Goal: Navigation & Orientation: Find specific page/section

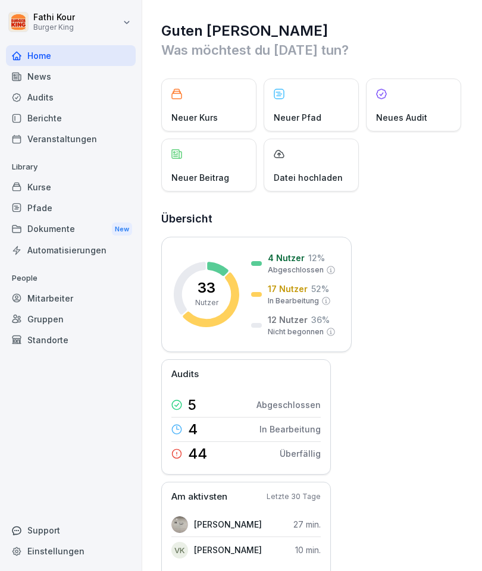
click at [89, 222] on div "Dokumente New" at bounding box center [71, 229] width 130 height 22
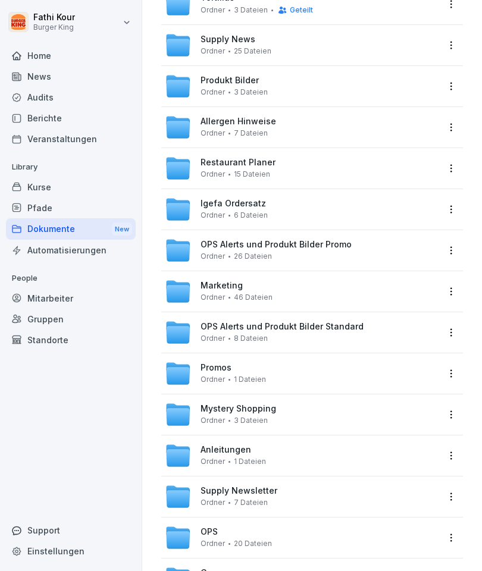
scroll to position [136, 0]
click at [70, 290] on div "Mitarbeiter" at bounding box center [71, 298] width 130 height 21
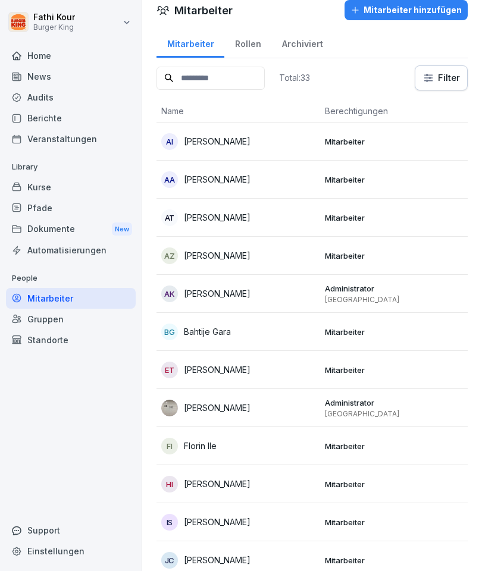
click at [84, 241] on div "Automatisierungen" at bounding box center [71, 250] width 130 height 21
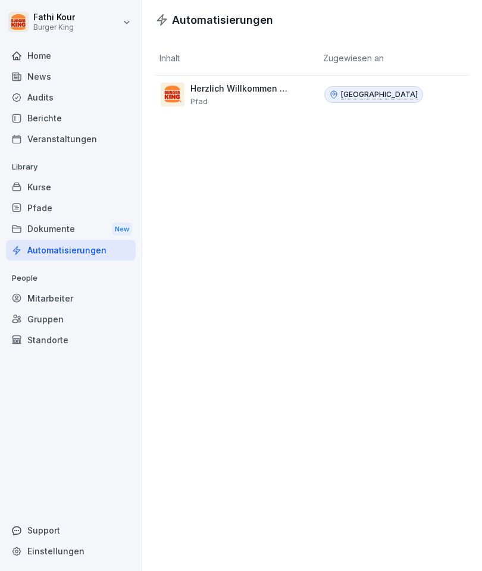
click at [59, 204] on div "Pfade" at bounding box center [71, 207] width 130 height 21
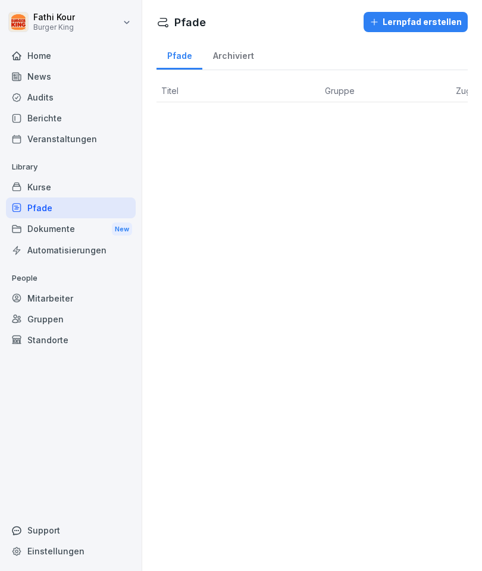
click at [39, 183] on div "Kurse" at bounding box center [71, 187] width 130 height 21
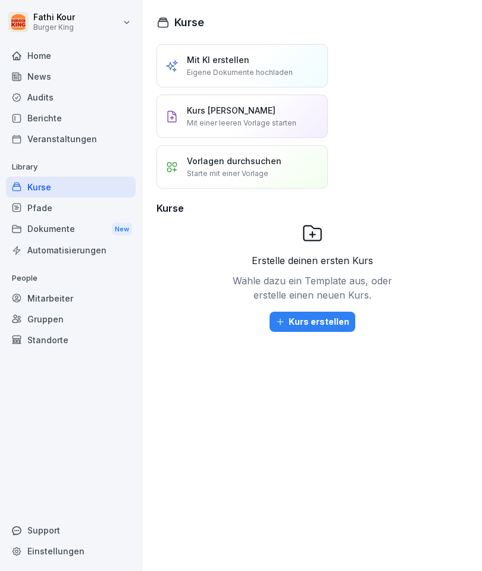
click at [40, 119] on div "Berichte" at bounding box center [71, 118] width 130 height 21
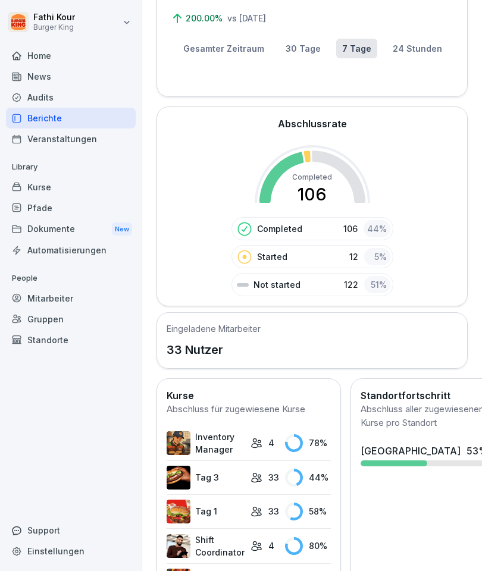
scroll to position [134, 0]
click at [38, 57] on div "Home" at bounding box center [71, 55] width 130 height 21
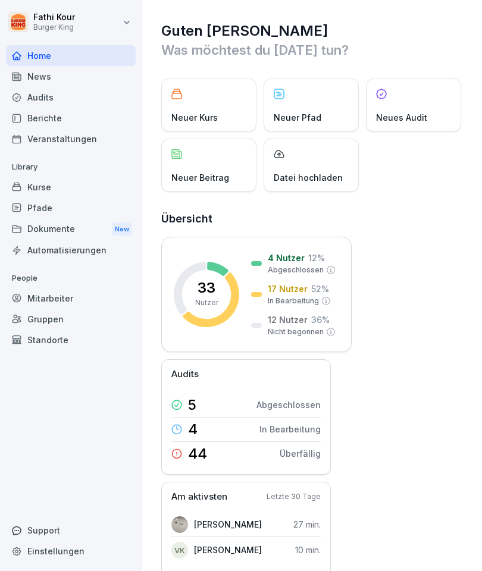
click at [36, 67] on div "News" at bounding box center [71, 76] width 130 height 21
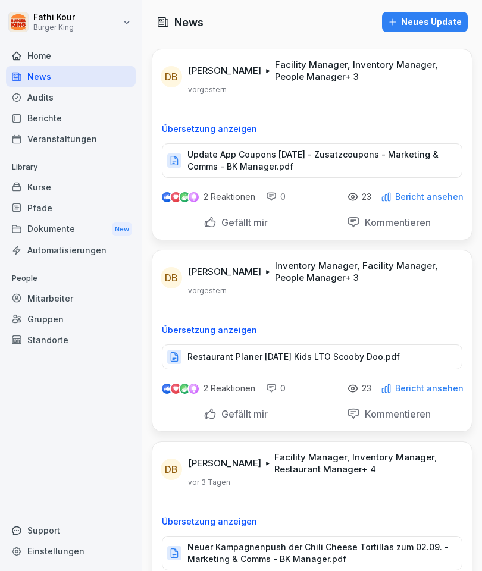
click at [317, 156] on p "Update App Coupons [DATE] - Zusatzcoupons - Marketing & Comms - BK Manager.pdf" at bounding box center [318, 161] width 262 height 24
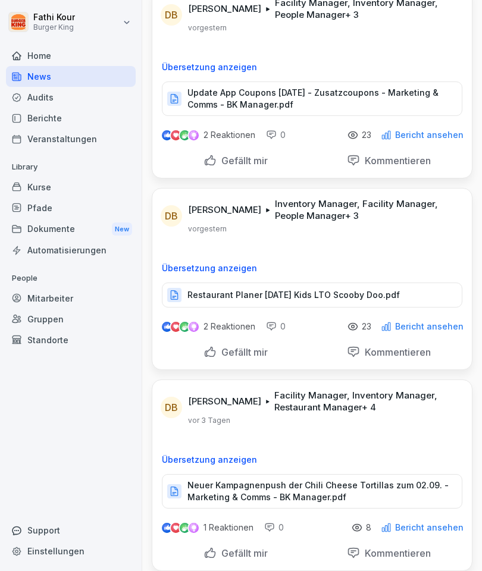
scroll to position [64, 0]
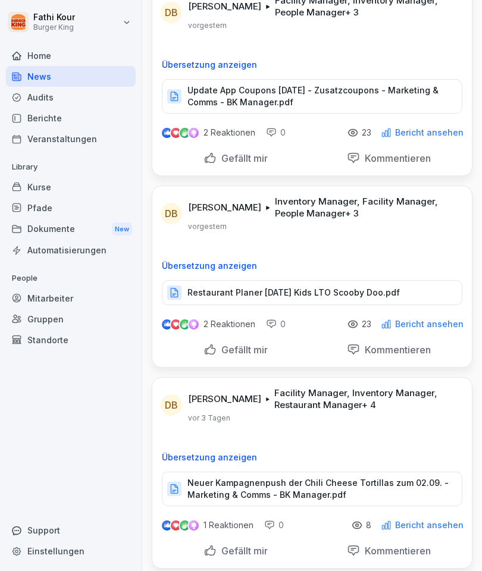
click at [400, 296] on p "Restaurant Planer [DATE] Kids LTO Scooby Doo.pdf" at bounding box center [293, 293] width 212 height 12
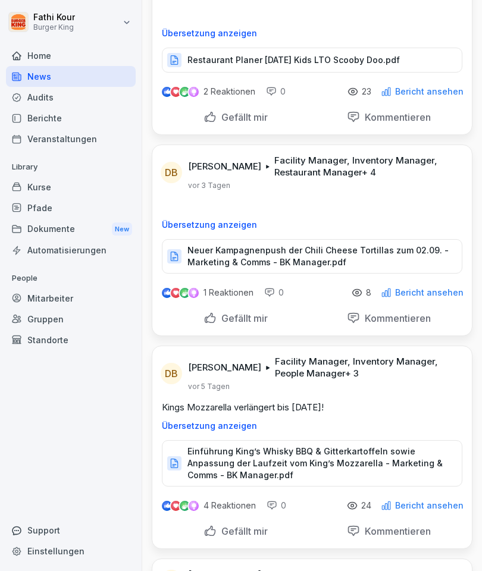
scroll to position [299, 0]
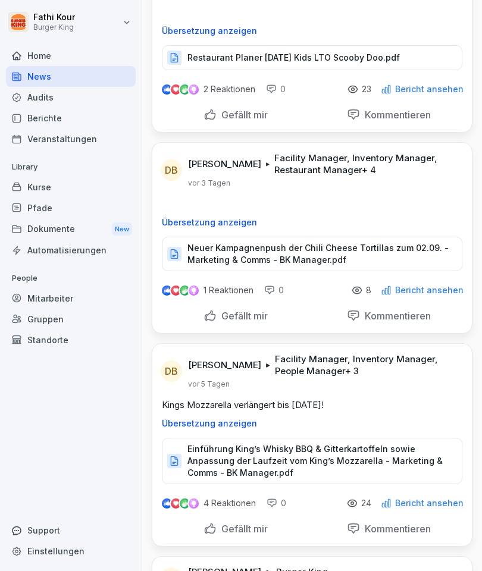
click at [67, 306] on div "Mitarbeiter" at bounding box center [71, 298] width 130 height 21
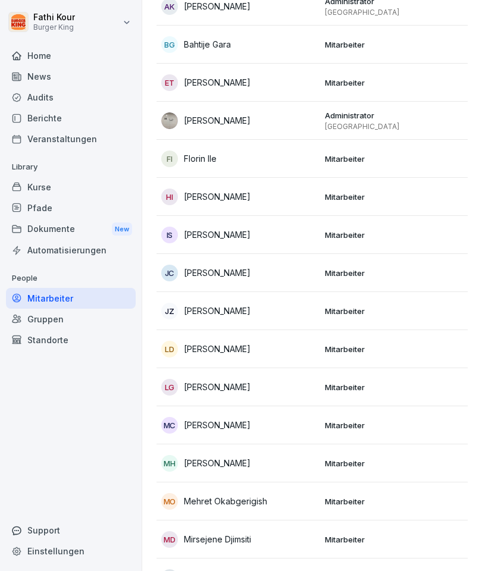
scroll to position [12, 0]
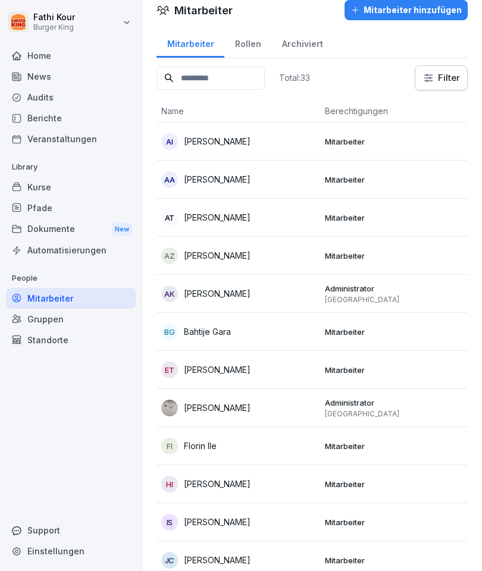
click at [55, 313] on div "Gruppen" at bounding box center [71, 319] width 130 height 21
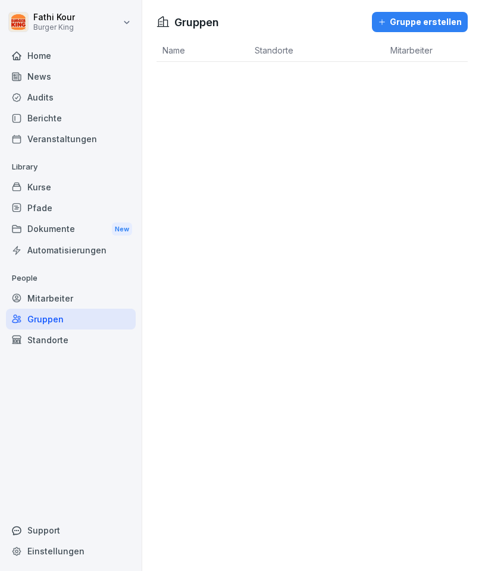
click at [43, 50] on div "Home" at bounding box center [71, 55] width 130 height 21
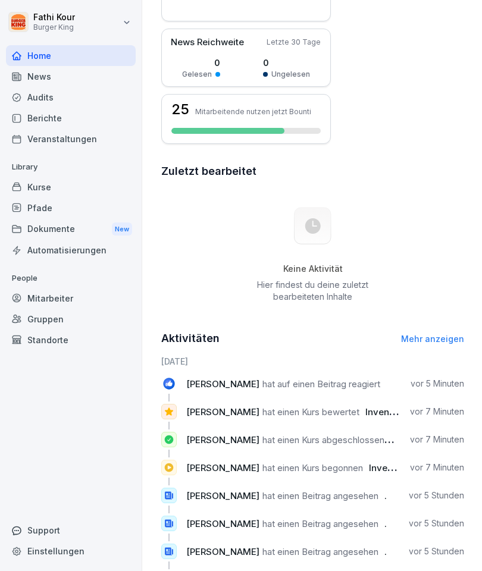
scroll to position [575, 0]
click at [85, 137] on div "Veranstaltungen" at bounding box center [71, 138] width 130 height 21
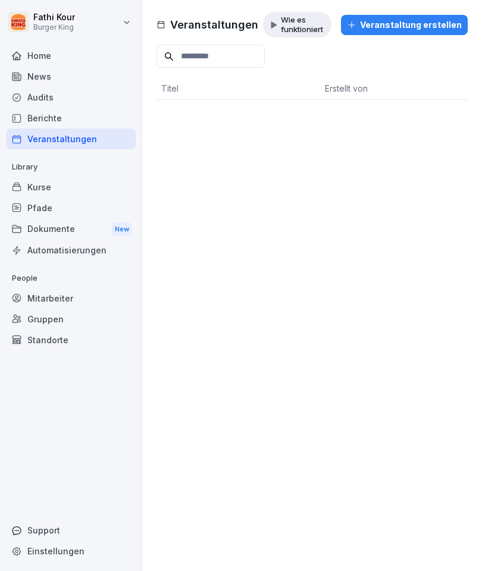
click at [60, 111] on div "Berichte" at bounding box center [71, 118] width 130 height 21
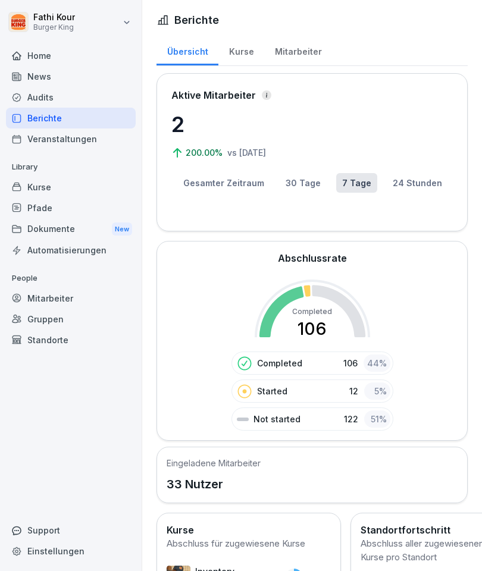
click at [75, 221] on div "Dokumente New" at bounding box center [71, 229] width 130 height 22
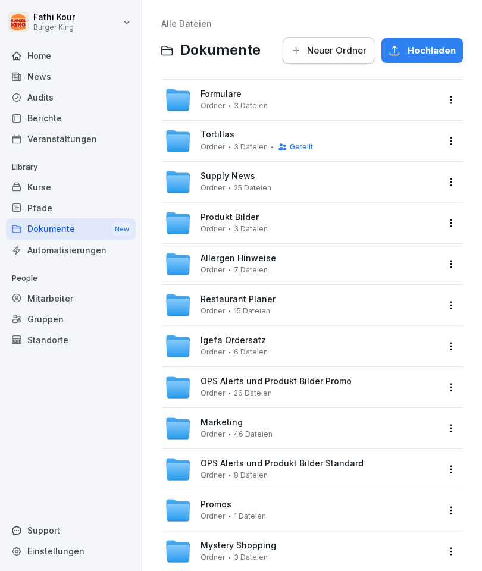
click at [250, 99] on div "Formulare Ordner 3 Dateien" at bounding box center [233, 99] width 67 height 21
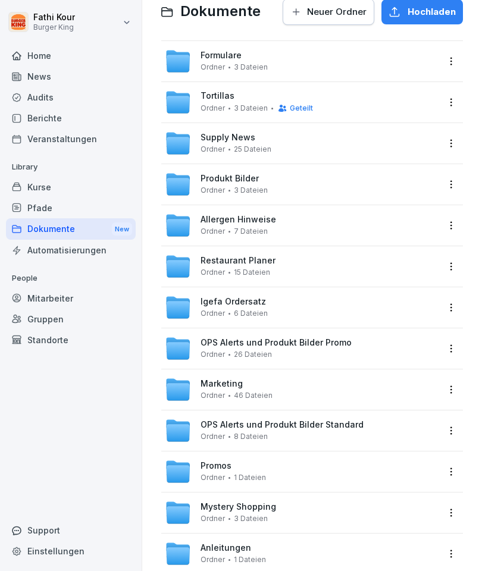
scroll to position [55, 0]
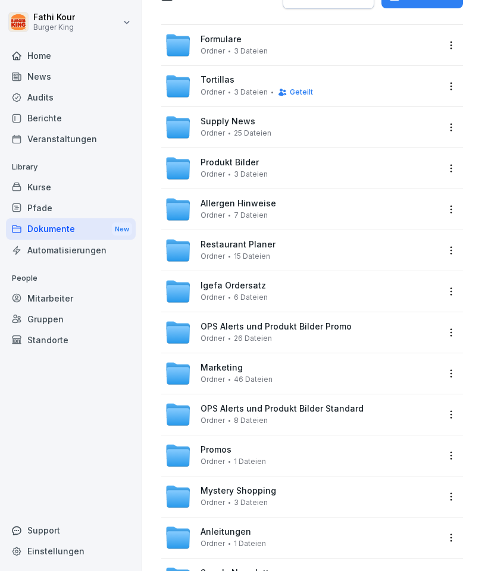
click at [328, 167] on div "Produkt Bilder Ordner 3 Dateien" at bounding box center [301, 168] width 273 height 26
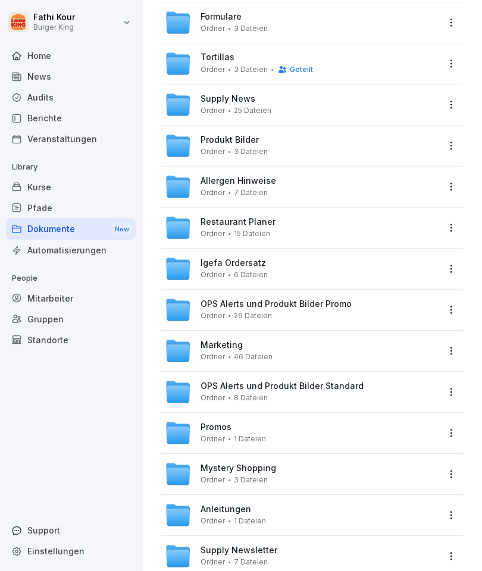
scroll to position [89, 0]
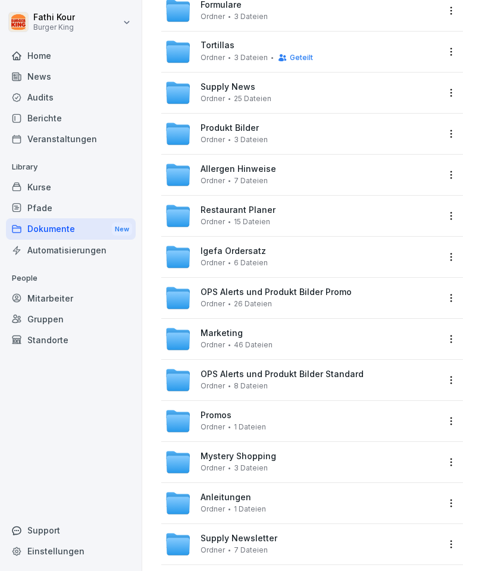
click at [292, 181] on div "Allergen Hinweise Ordner 7 Dateien" at bounding box center [301, 175] width 273 height 26
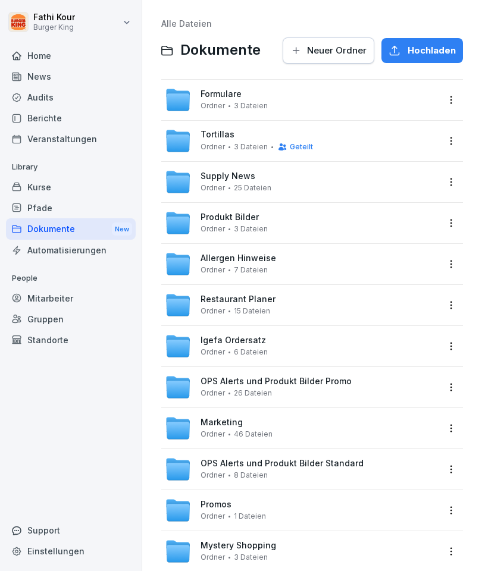
click at [301, 295] on div "Restaurant Planer Ordner 15 Dateien" at bounding box center [301, 305] width 273 height 26
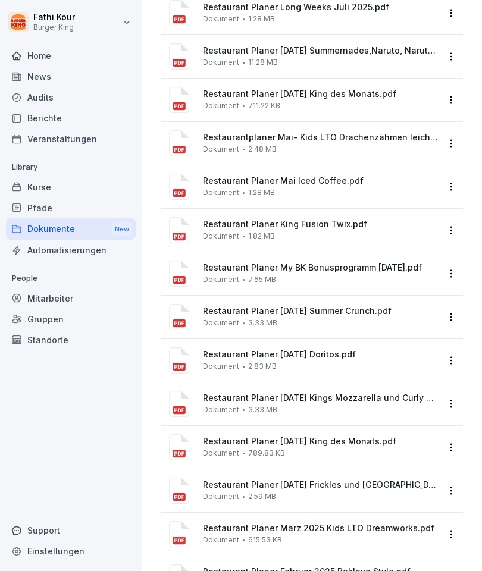
scroll to position [131, 0]
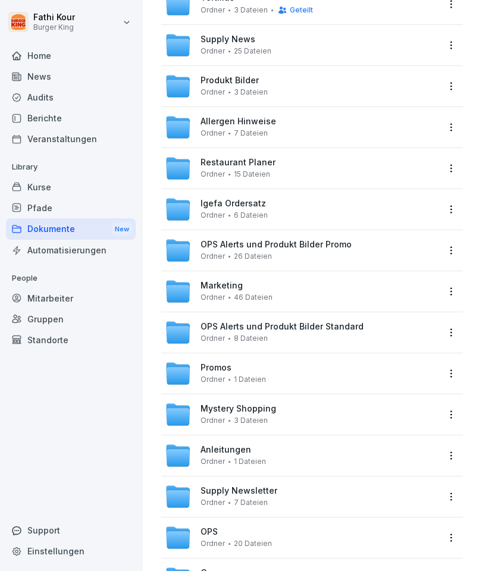
scroll to position [136, 0]
click at [299, 280] on div "Marketing Ordner 46 Dateien" at bounding box center [301, 292] width 273 height 26
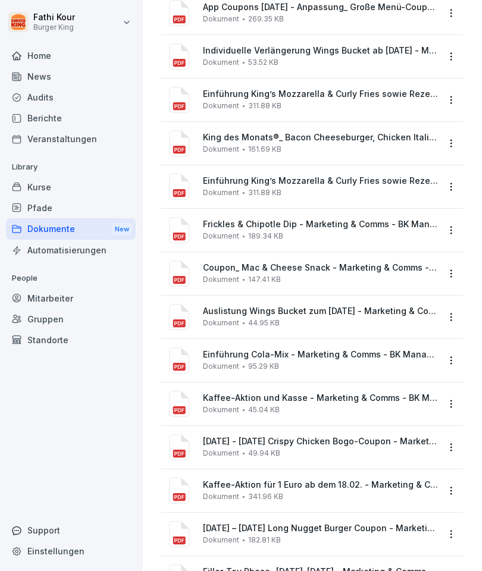
scroll to position [1477, 0]
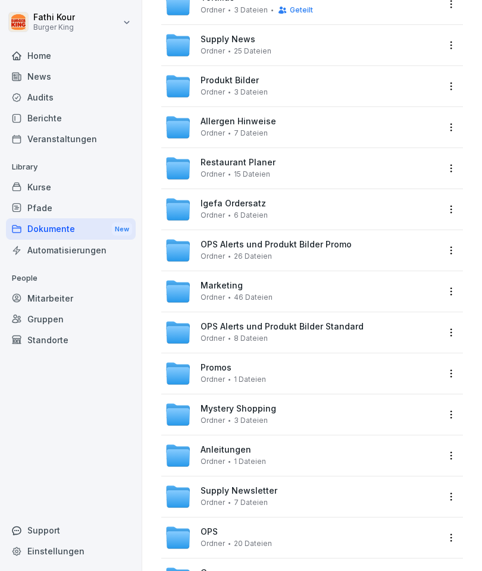
scroll to position [136, 0]
click at [419, 412] on div "Mystery Shopping Ordner 3 Dateien" at bounding box center [301, 415] width 273 height 26
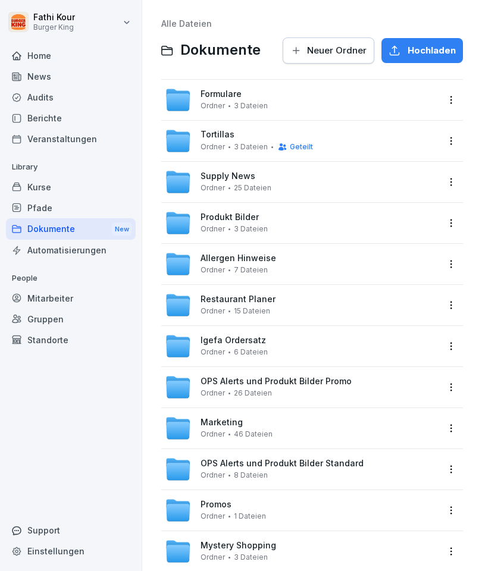
click at [413, 505] on div "Promos Ordner 1 Dateien" at bounding box center [301, 510] width 273 height 26
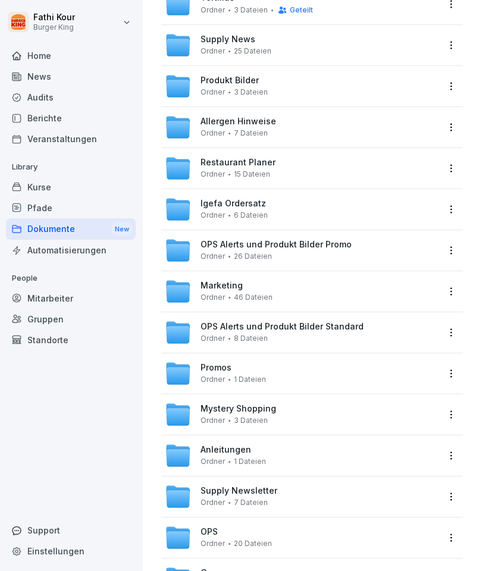
scroll to position [136, 0]
click at [420, 459] on div "Anleitungen Ordner 1 Dateien" at bounding box center [301, 456] width 273 height 26
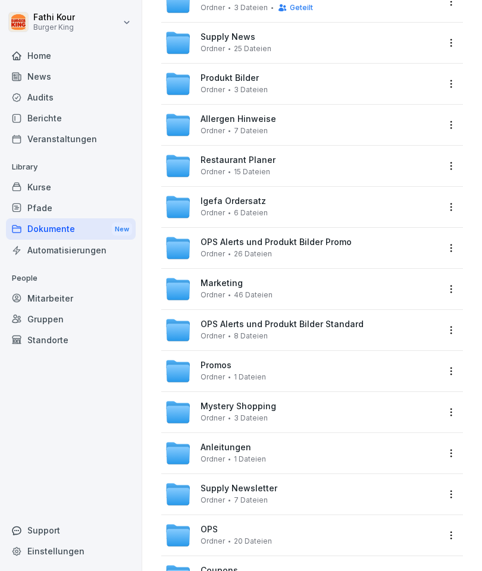
scroll to position [136, 0]
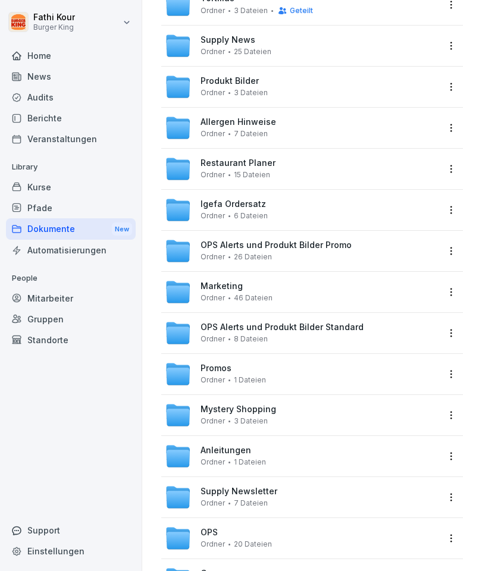
click at [334, 535] on div "OPS Ordner 20 Dateien" at bounding box center [301, 538] width 273 height 26
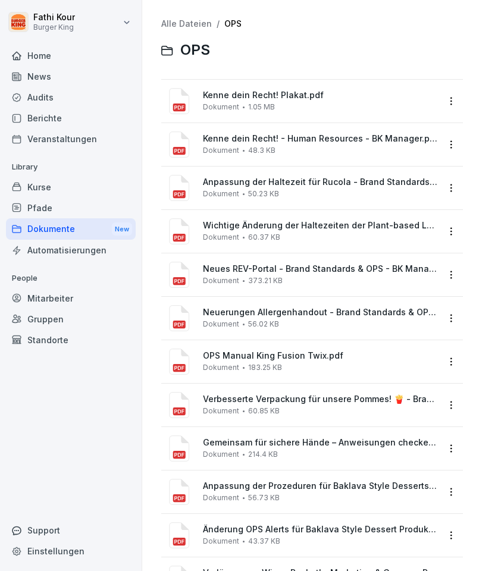
click at [304, 99] on span "Kenne dein Recht! Plakat.pdf" at bounding box center [320, 95] width 235 height 10
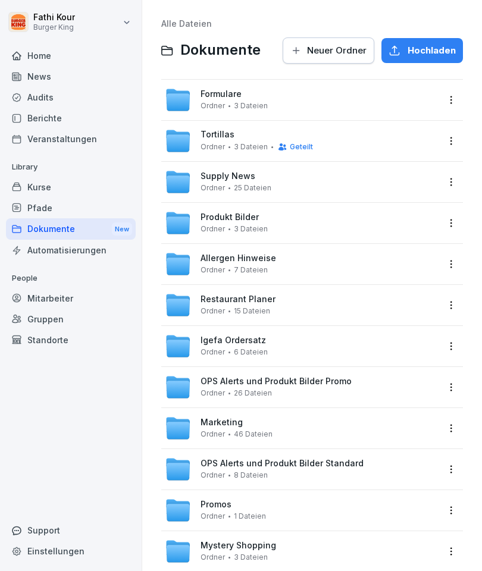
click at [387, 97] on div "Formulare Ordner 3 Dateien" at bounding box center [301, 100] width 273 height 26
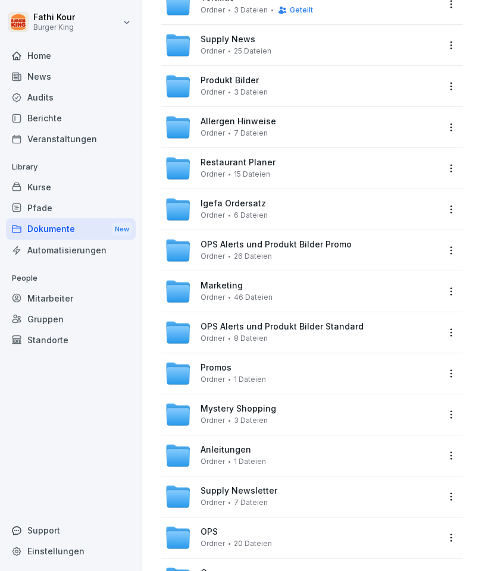
scroll to position [136, 0]
